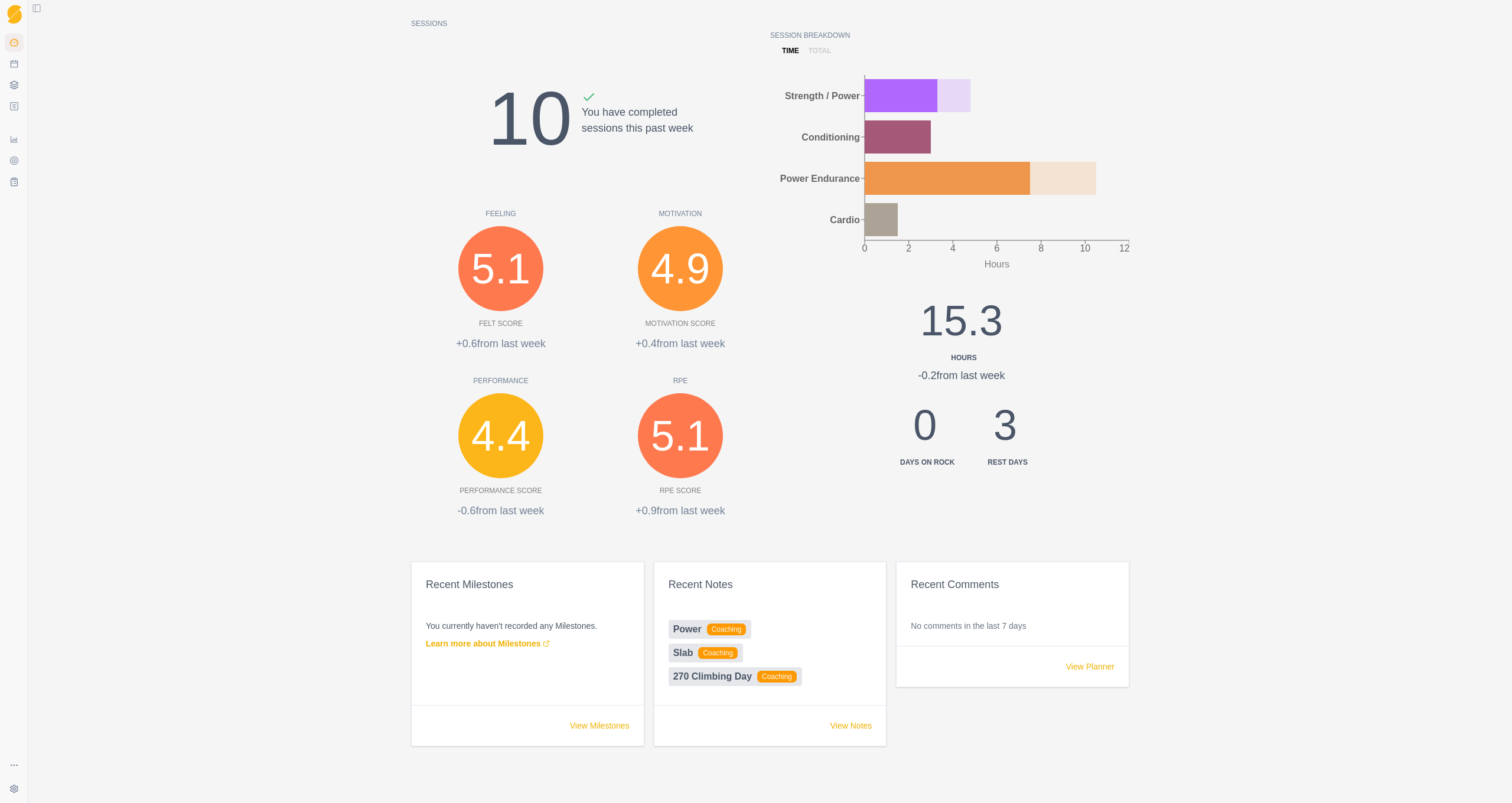
scroll to position [439, 0]
click at [1066, 672] on link "View Planner" at bounding box center [1090, 666] width 48 height 12
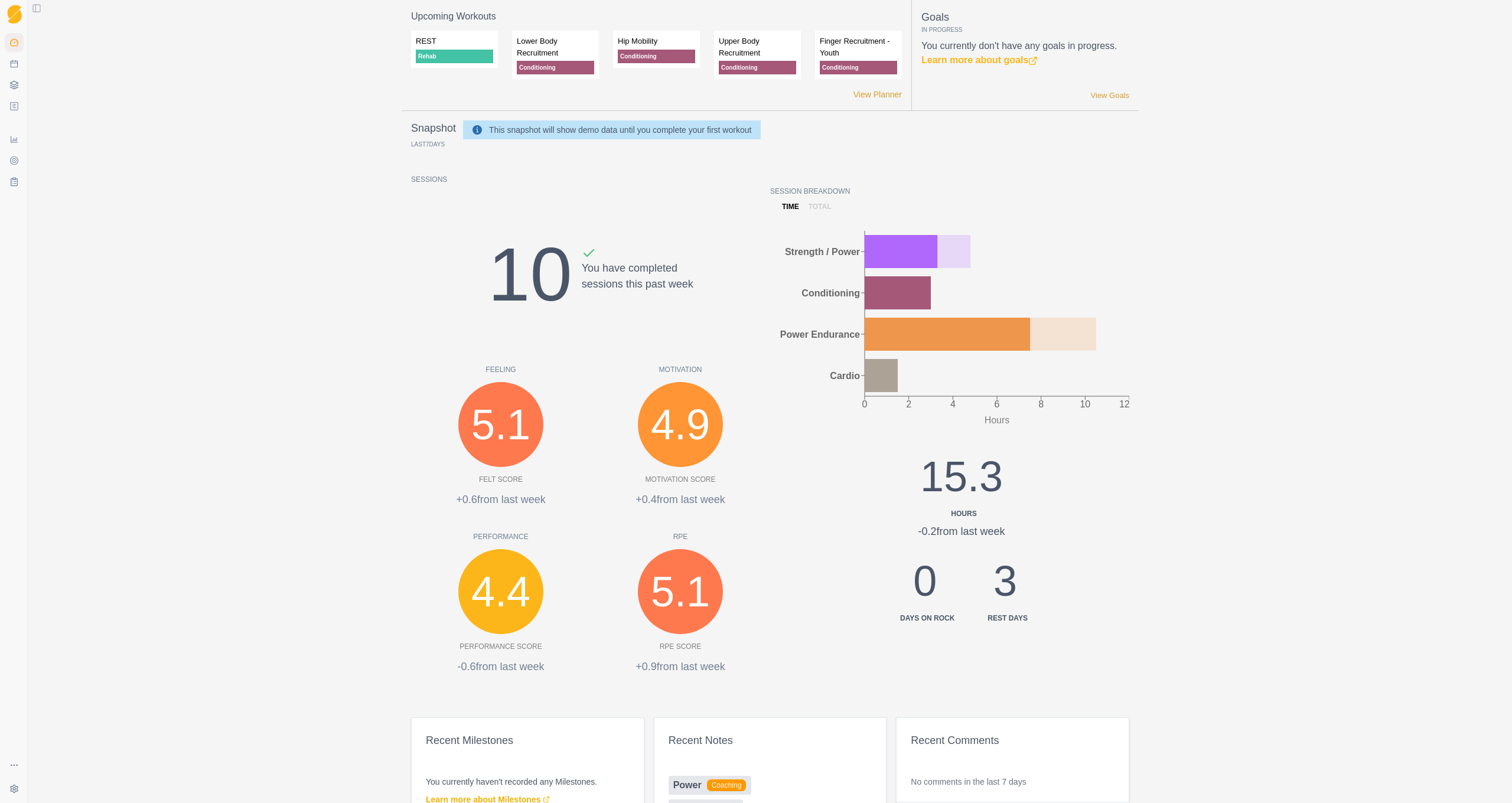
select select "month"
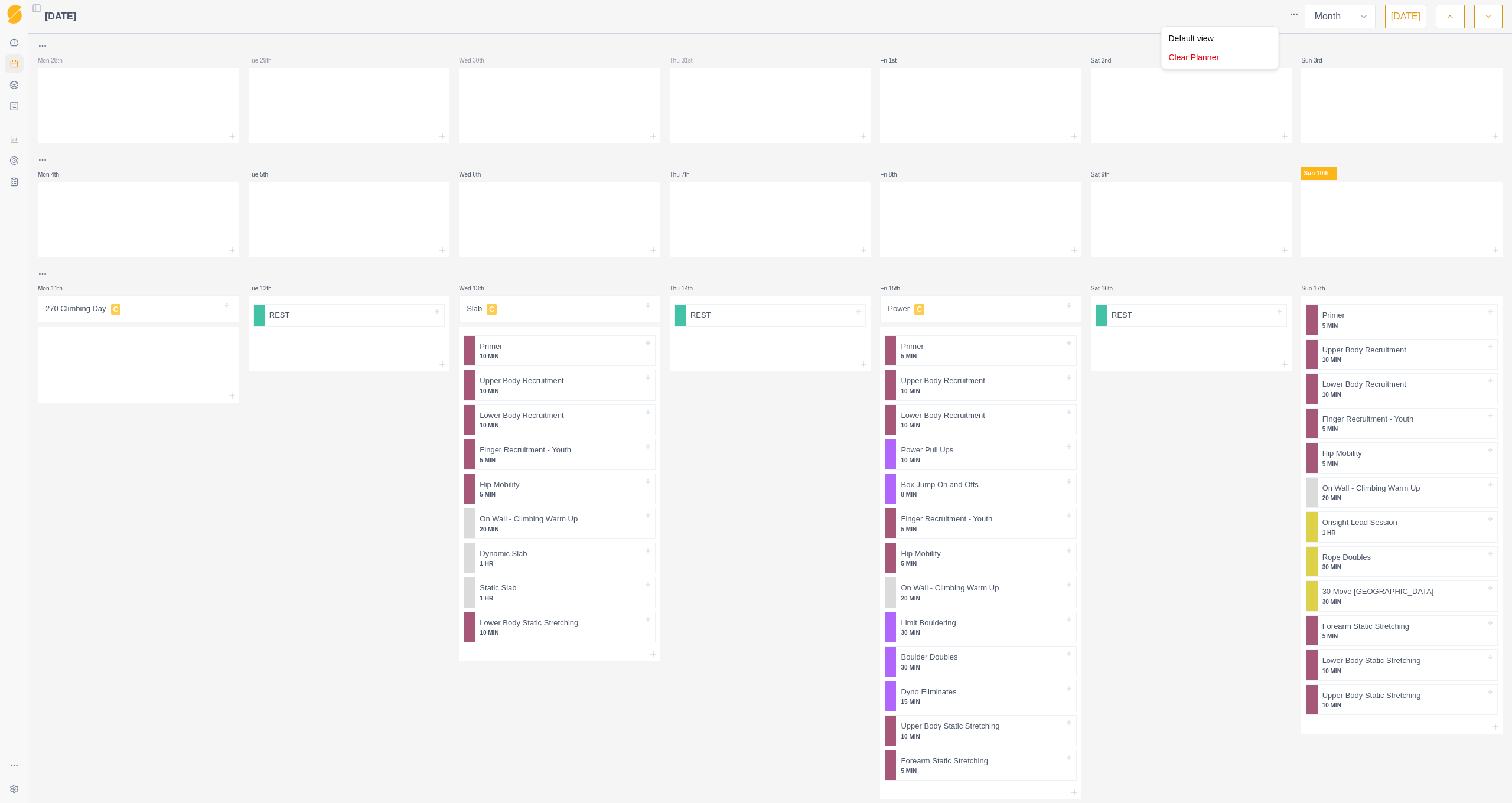
click at [1266, 15] on html "Sequence Dashboard Planner Workouts Plans Performance Metrics Goals Tests Setti…" at bounding box center [756, 402] width 1512 height 803
click at [1474, 17] on html "Sequence Dashboard Planner Workouts Plans Performance Metrics Goals Tests Setti…" at bounding box center [756, 402] width 1512 height 803
click at [1485, 19] on icon "button" at bounding box center [1489, 17] width 8 height 12
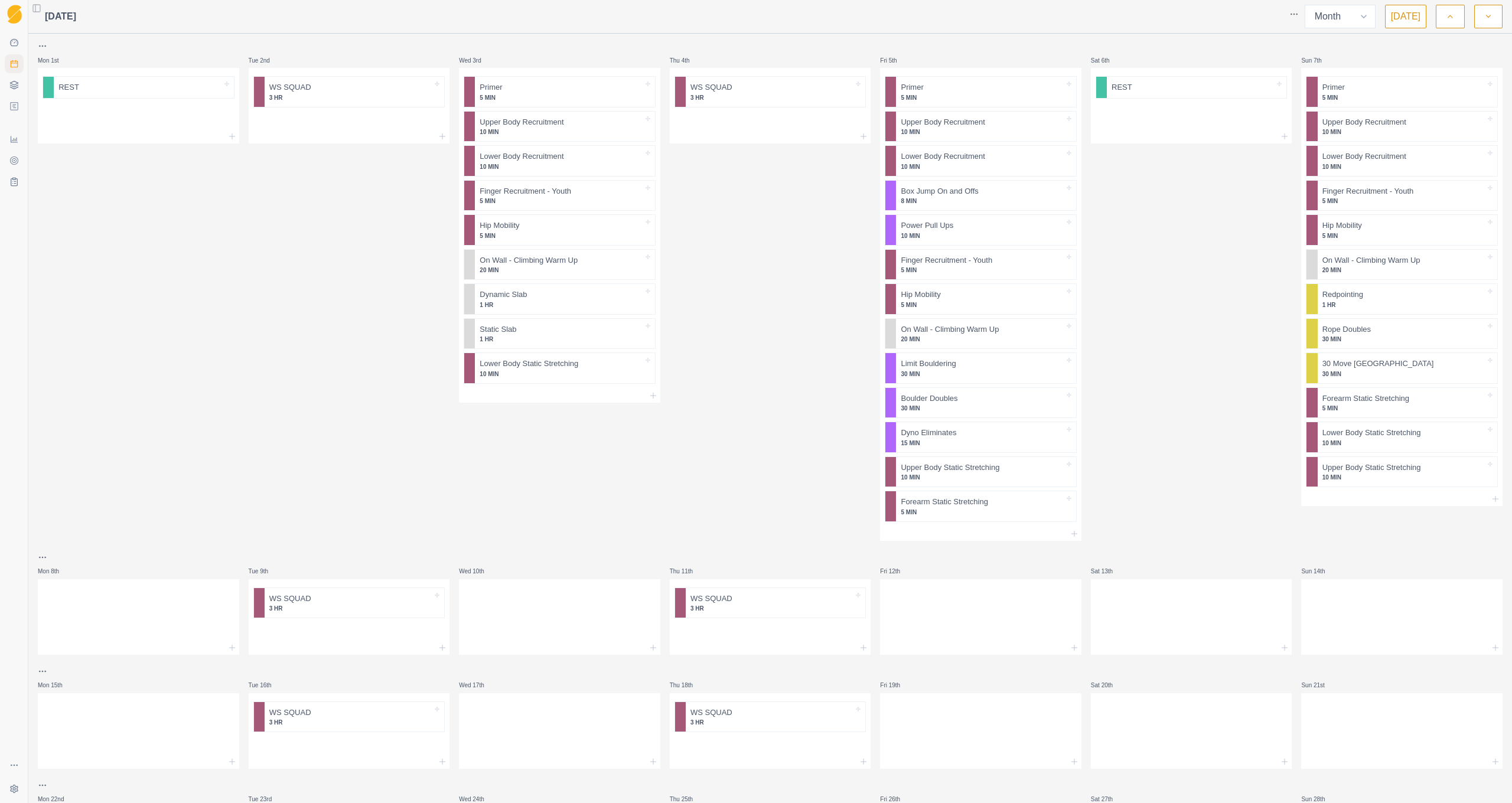
click at [1392, 17] on button "[DATE]" at bounding box center [1406, 17] width 41 height 24
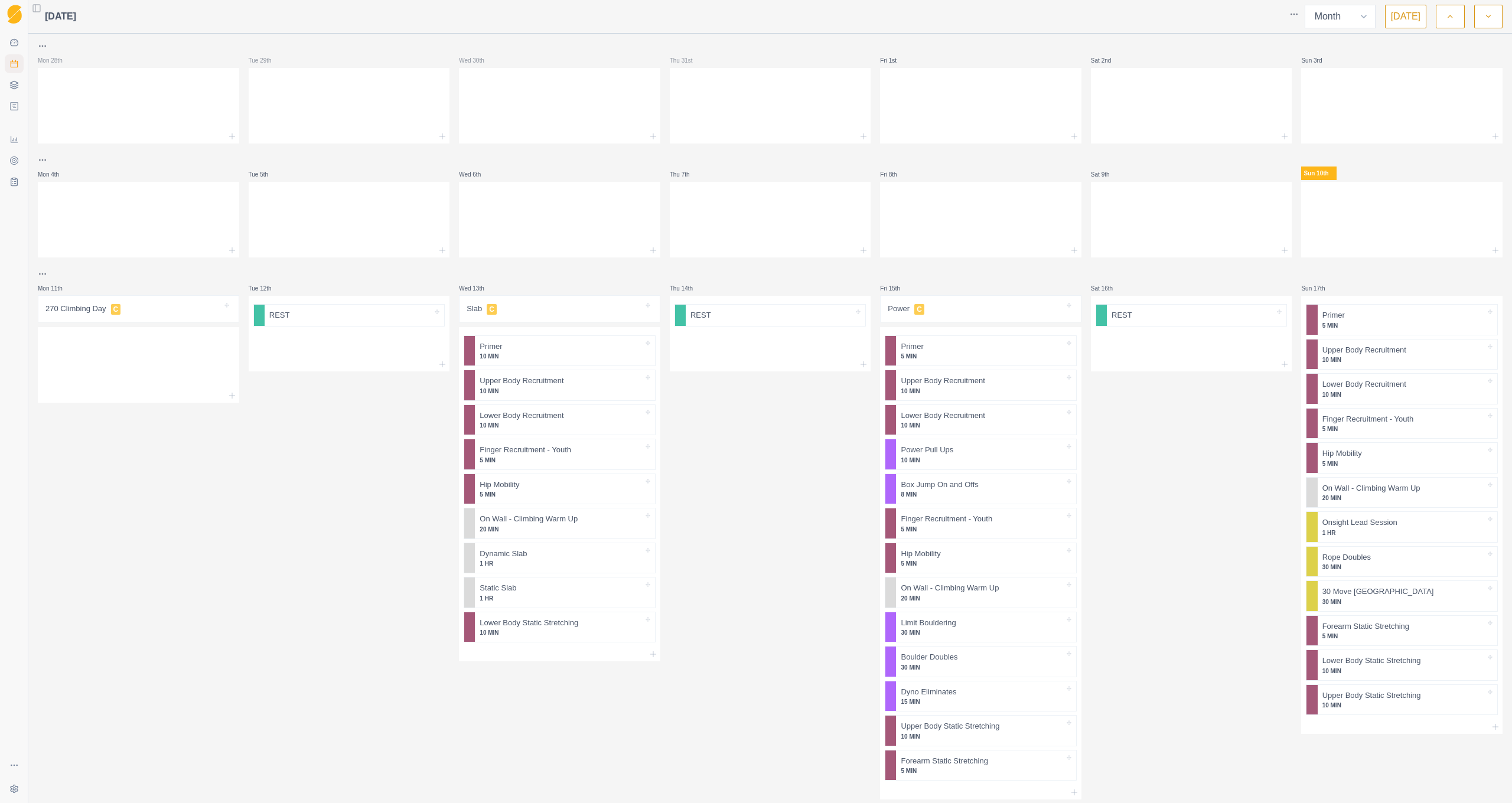
click at [29, 6] on button "Toggle Sidebar" at bounding box center [37, 8] width 17 height 17
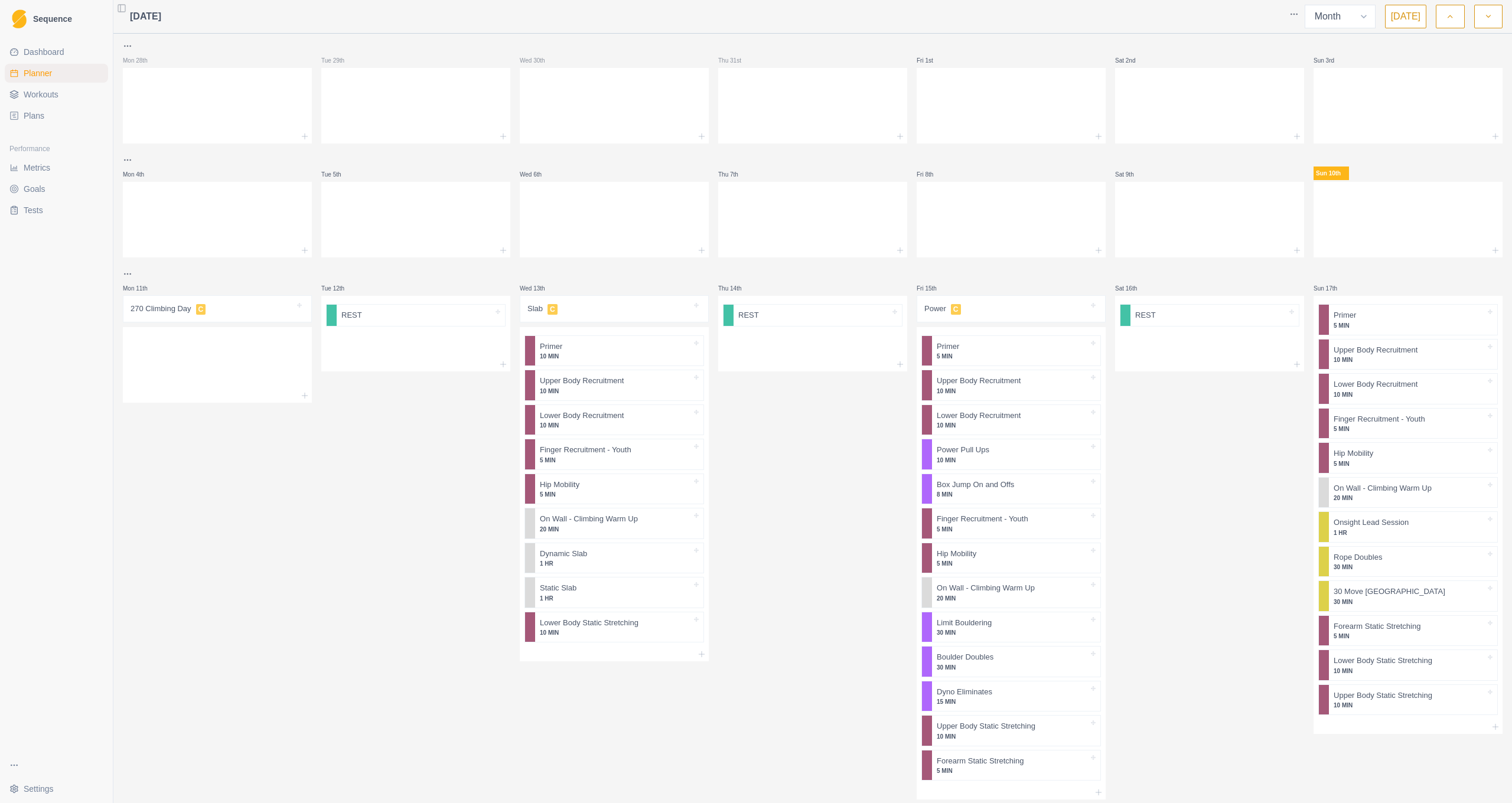
click at [114, 6] on button "Toggle Sidebar" at bounding box center [122, 8] width 17 height 17
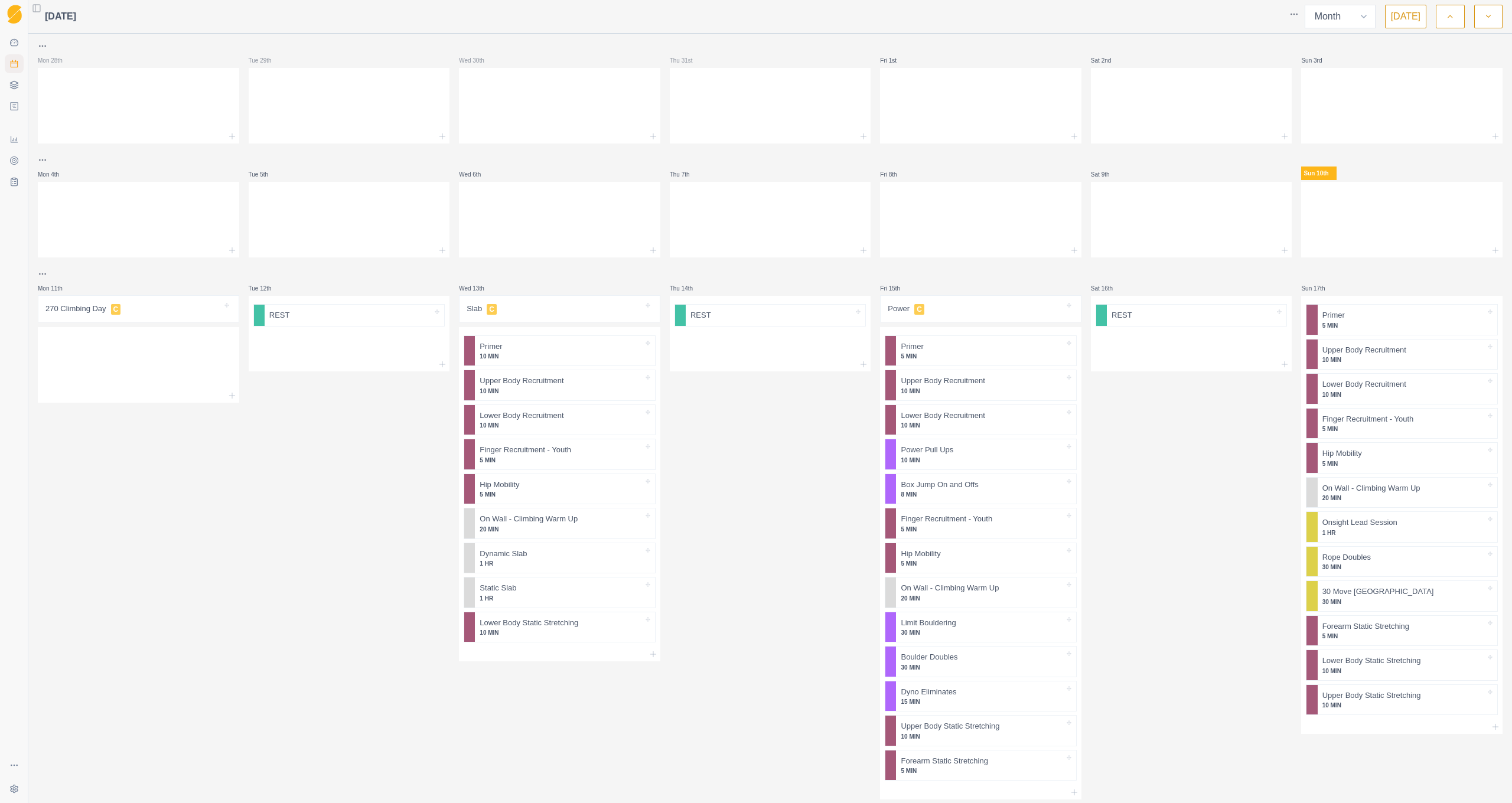
click at [29, 6] on button "Toggle Sidebar" at bounding box center [37, 8] width 17 height 17
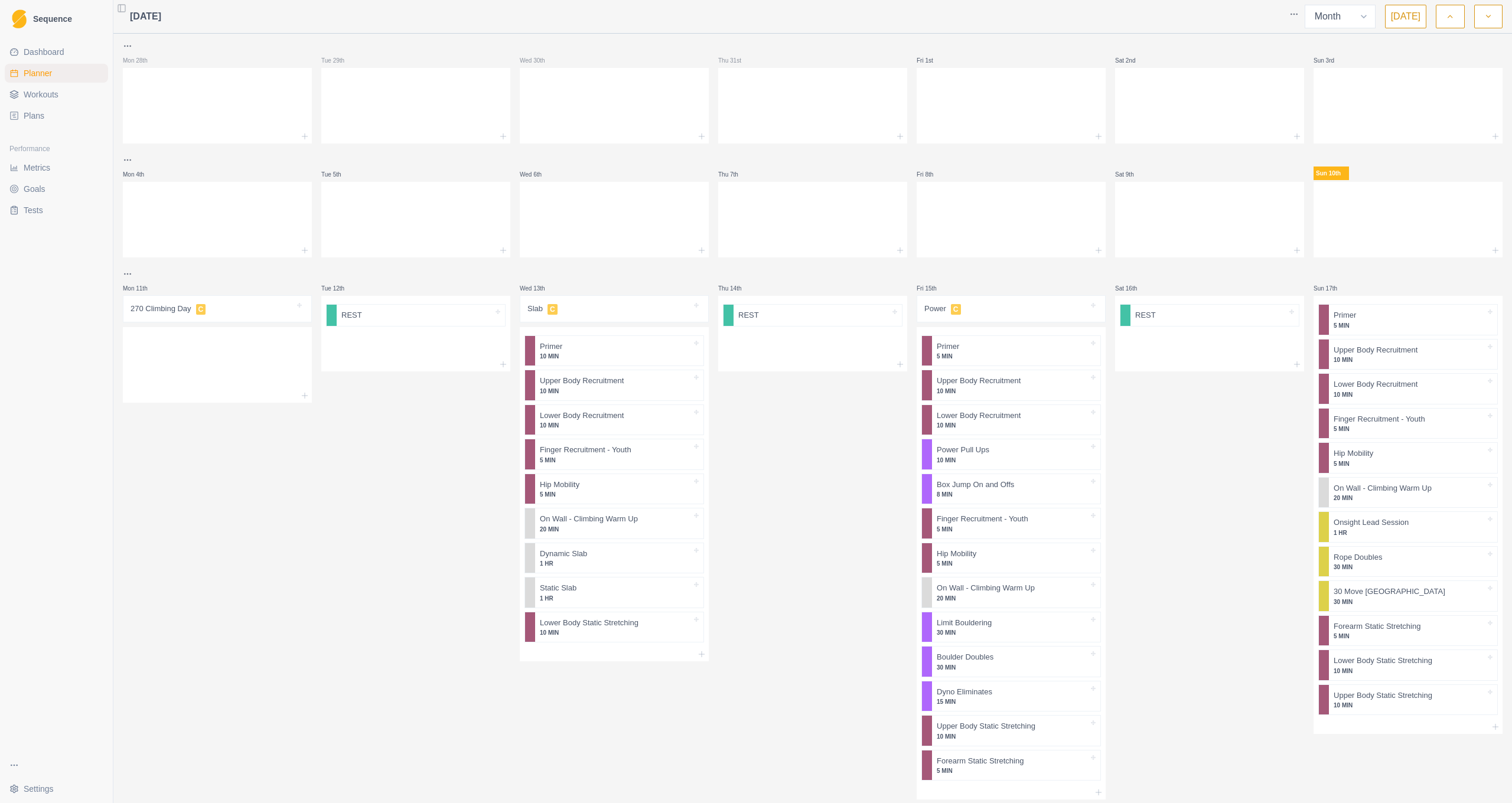
click at [114, 6] on button "Toggle Sidebar" at bounding box center [122, 8] width 17 height 17
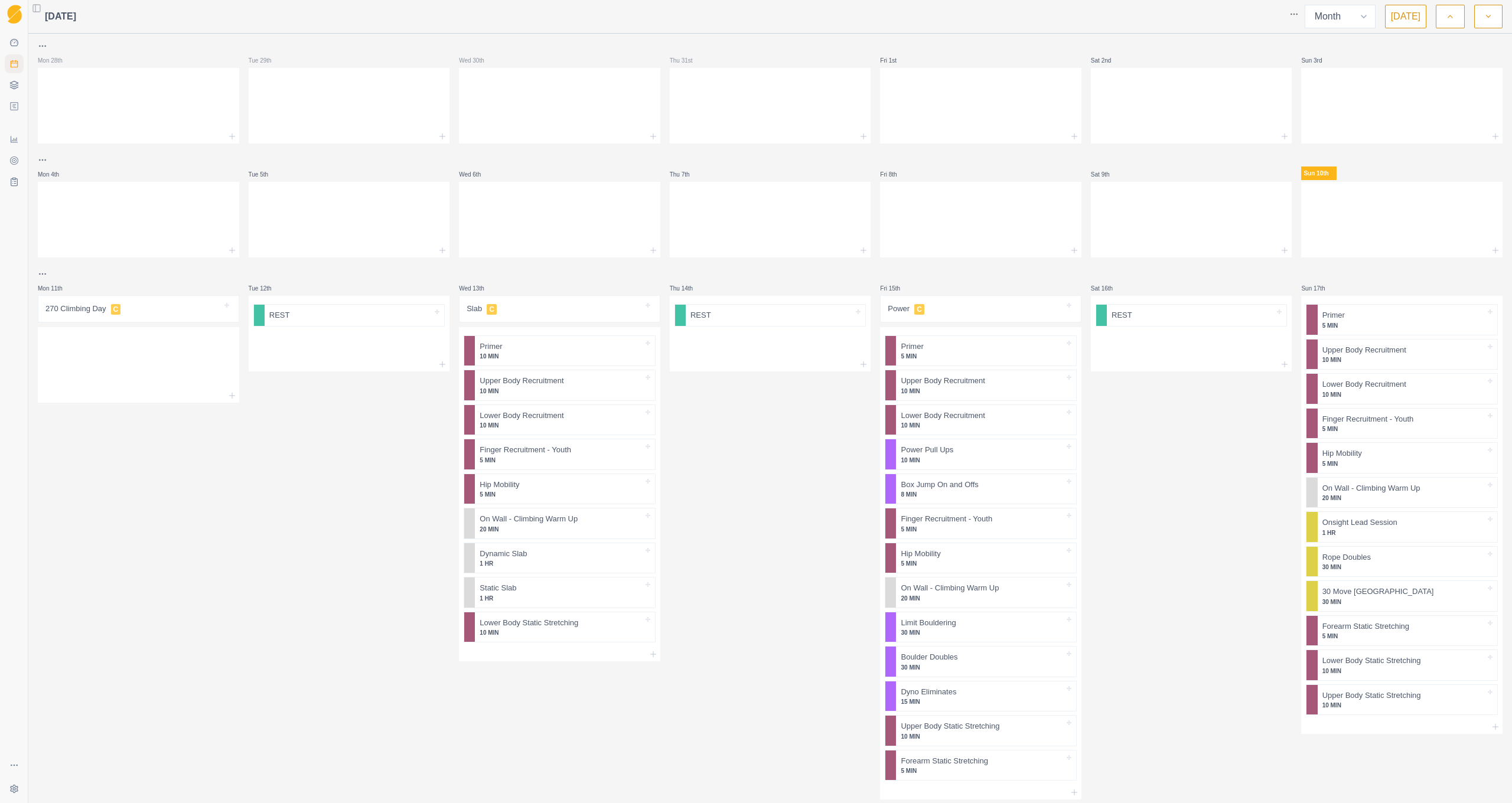
click at [297, 25] on div at bounding box center [680, 17] width 1207 height 24
click at [29, 13] on button "Toggle Sidebar" at bounding box center [37, 8] width 17 height 17
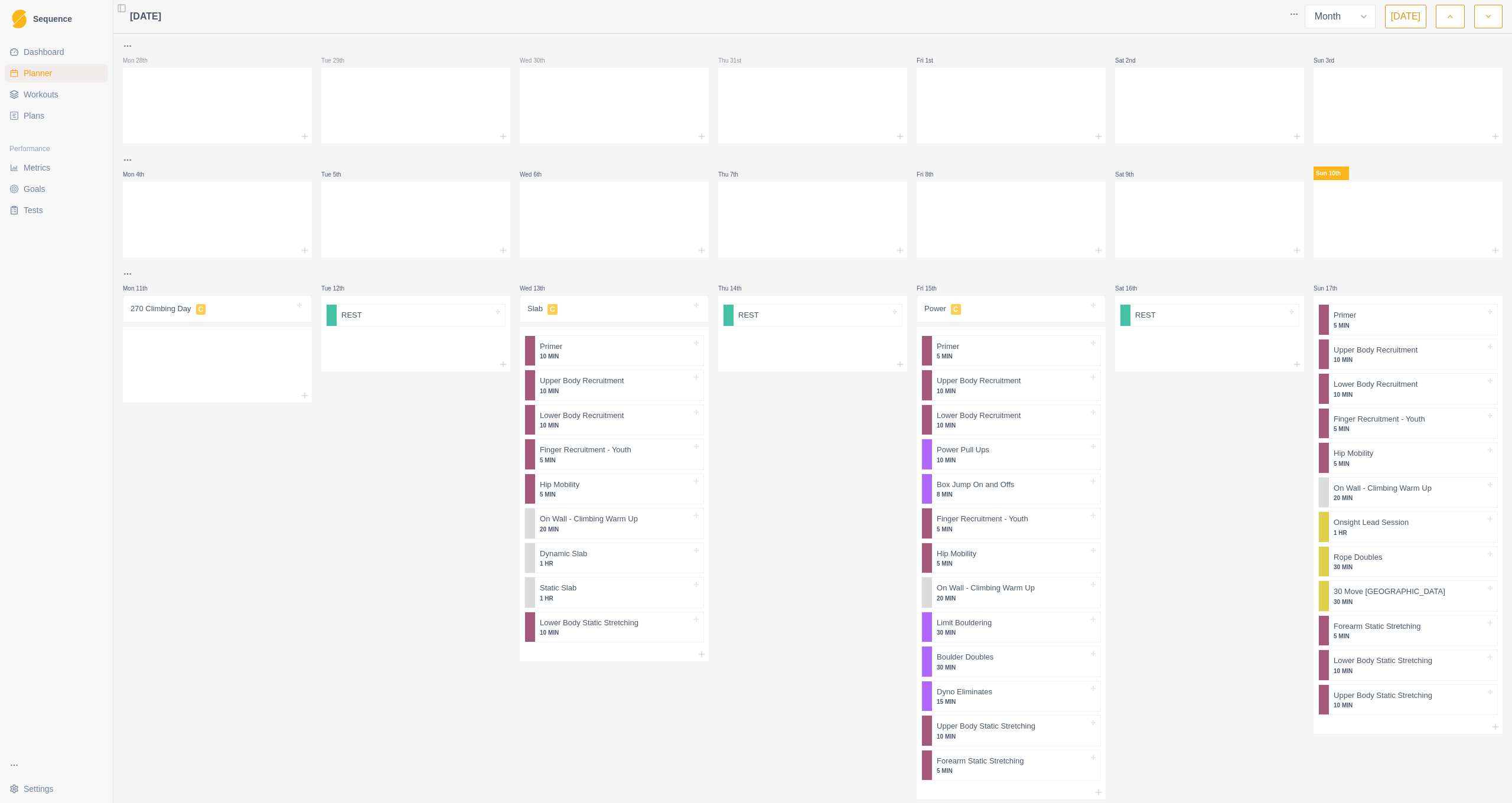
click at [114, 13] on button "Toggle Sidebar" at bounding box center [122, 8] width 17 height 17
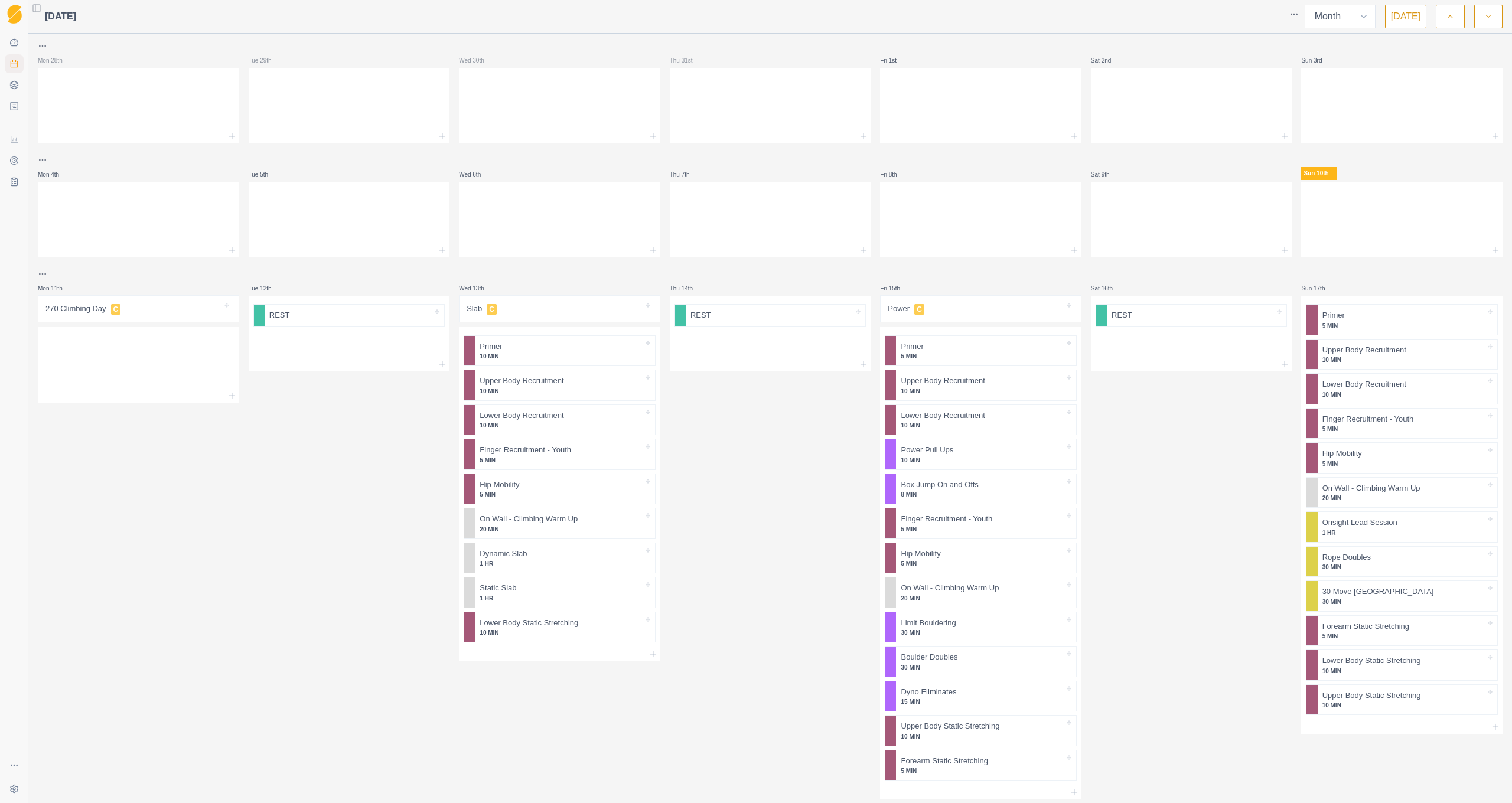
click at [38, 27] on div "[DATE]" at bounding box center [57, 17] width 39 height 24
click at [45, 21] on span "[DATE]" at bounding box center [60, 16] width 31 height 14
click at [67, 0] on html "Sequence Dashboard Planner Workouts Plans Performance Metrics Goals Tests Setti…" at bounding box center [756, 402] width 1512 height 803
